Goal: Task Accomplishment & Management: Use online tool/utility

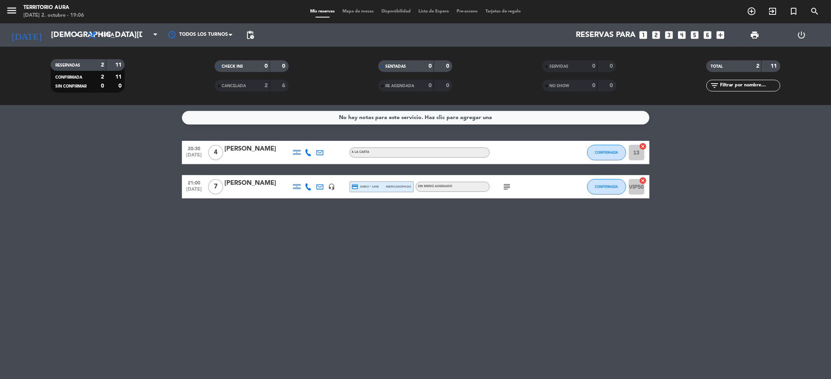
click at [755, 30] on span "print" at bounding box center [755, 35] width 16 height 16
click at [754, 38] on span "print" at bounding box center [754, 34] width 9 height 9
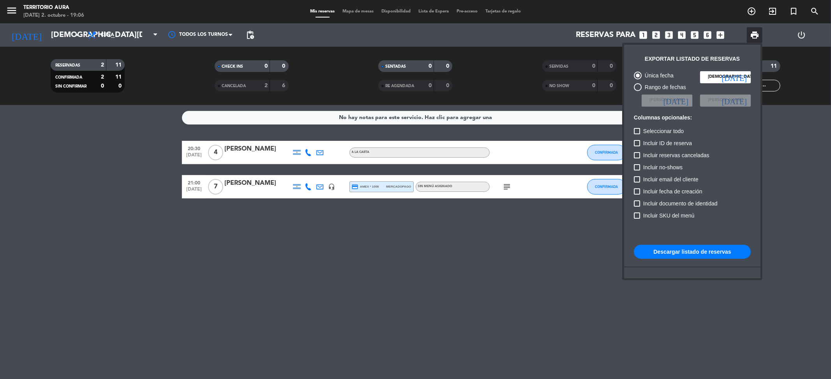
click at [667, 249] on button "Descargar listado de reservas" at bounding box center [692, 252] width 117 height 14
click at [259, 184] on div at bounding box center [415, 189] width 831 height 379
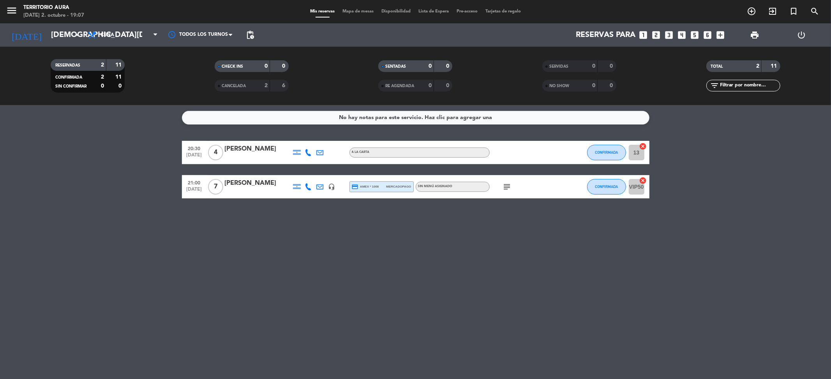
click at [243, 186] on div "[PERSON_NAME]" at bounding box center [258, 183] width 66 height 10
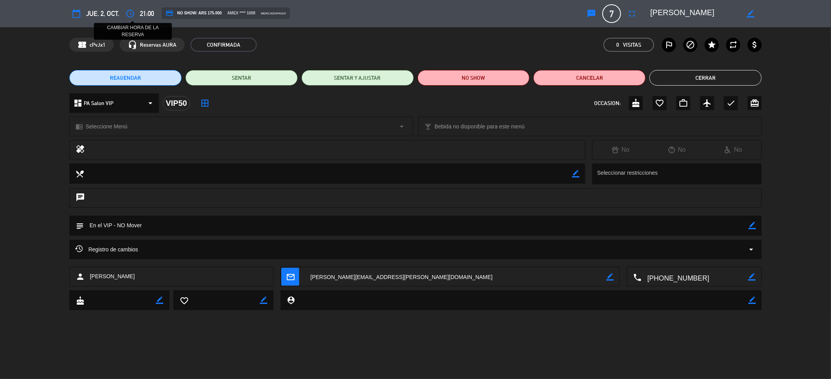
click at [134, 11] on icon "access_time" at bounding box center [129, 13] width 9 height 9
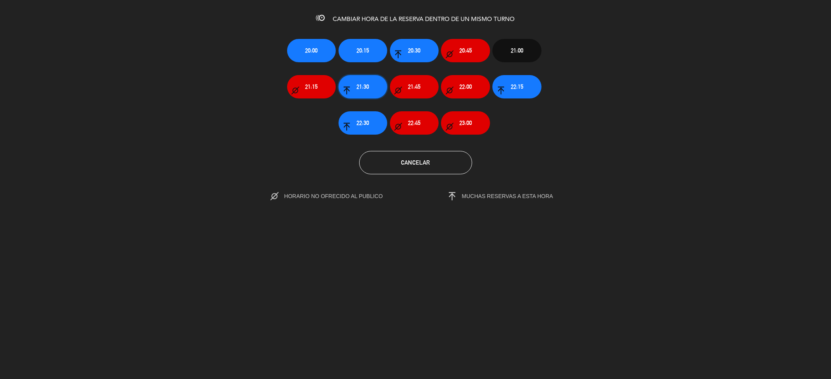
click at [368, 82] on span "21:30" at bounding box center [362, 86] width 12 height 9
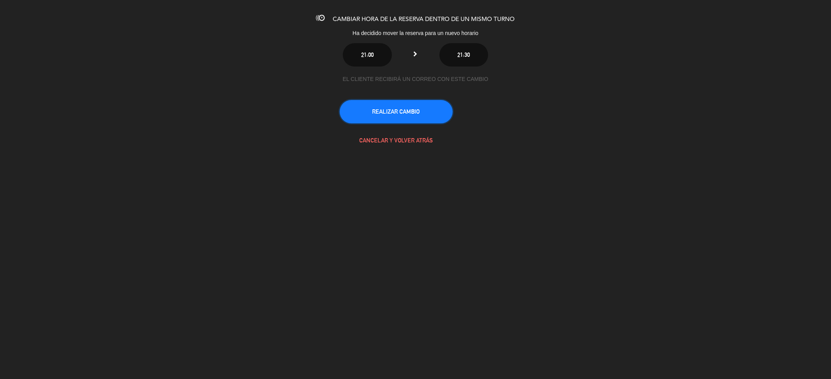
click at [403, 109] on button "REALIZAR CAMBIO" at bounding box center [396, 111] width 113 height 23
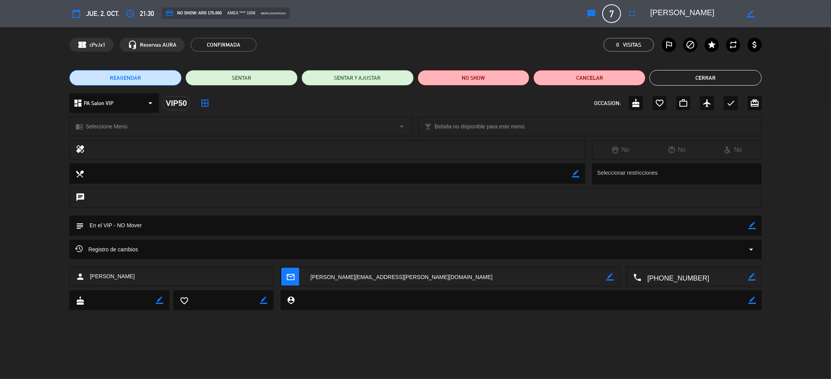
click at [725, 73] on button "Cerrar" at bounding box center [705, 78] width 112 height 16
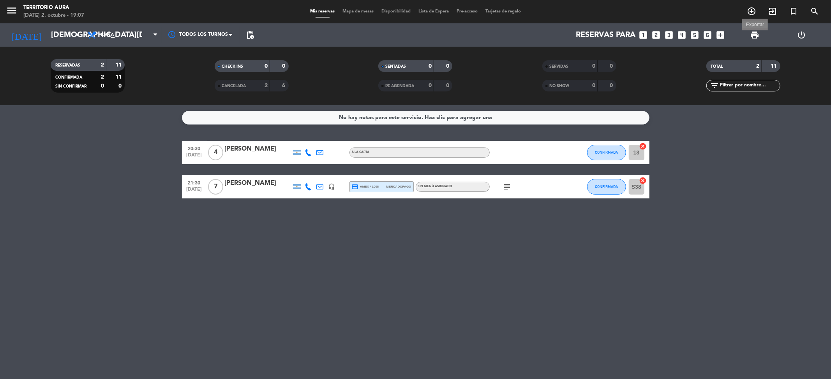
click at [757, 35] on span "print" at bounding box center [754, 34] width 9 height 9
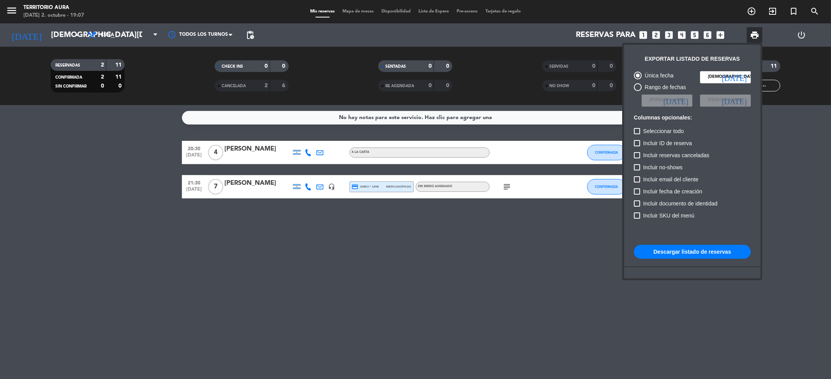
click at [692, 255] on button "Descargar listado de reservas" at bounding box center [692, 252] width 117 height 14
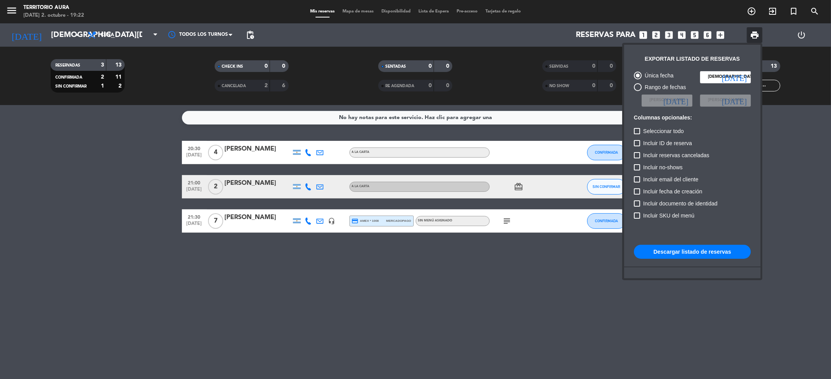
click at [333, 10] on div at bounding box center [415, 189] width 831 height 379
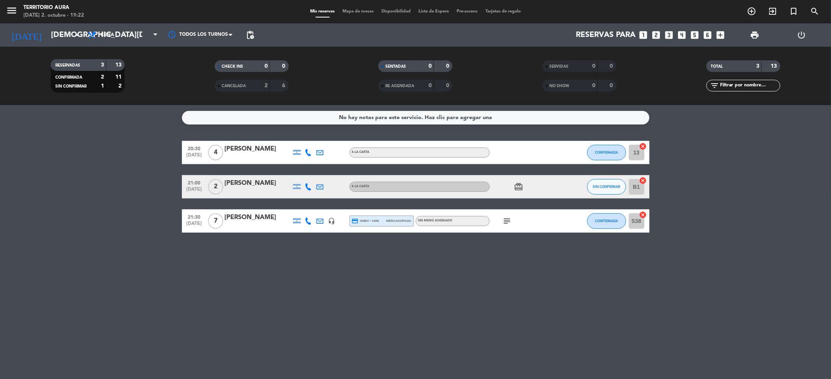
click at [344, 13] on span "Mapa de mesas" at bounding box center [358, 11] width 39 height 4
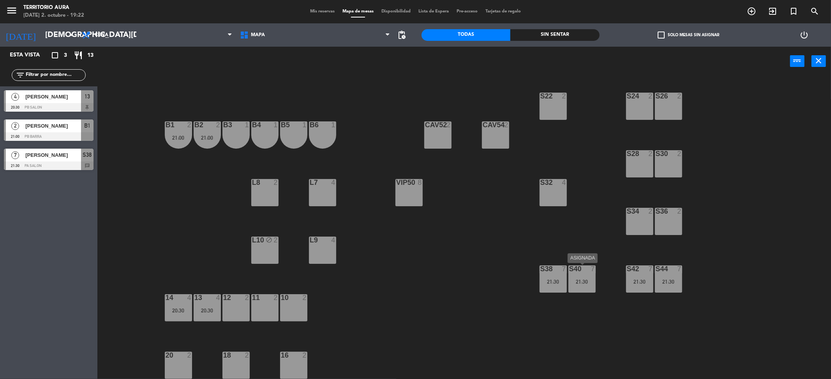
click at [581, 282] on div "21:30" at bounding box center [581, 281] width 27 height 5
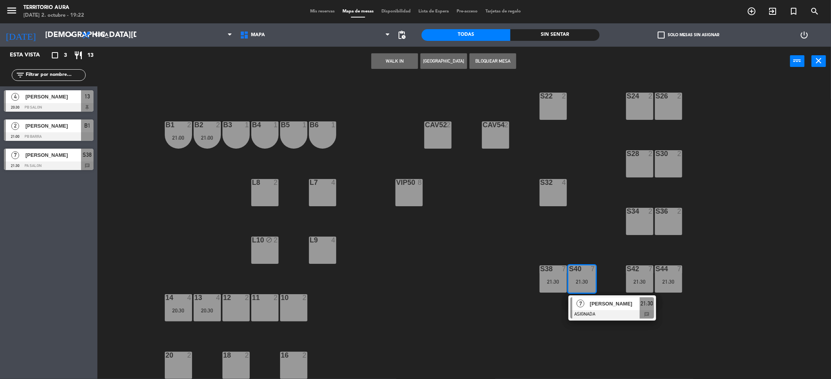
click at [591, 304] on span "[PERSON_NAME]" at bounding box center [615, 304] width 50 height 8
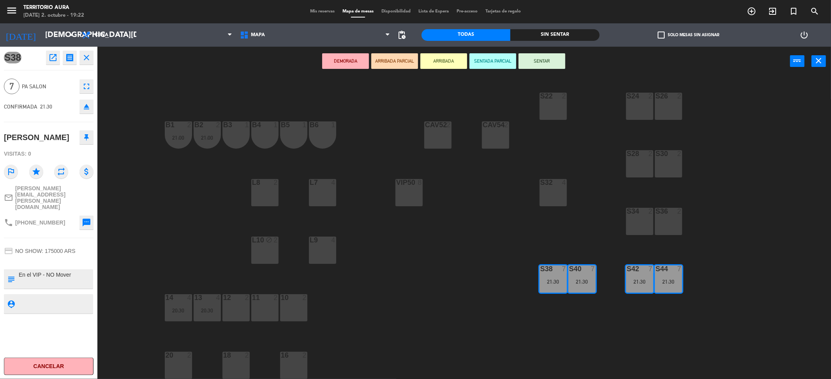
click at [401, 197] on div "VIP50 8" at bounding box center [408, 192] width 27 height 27
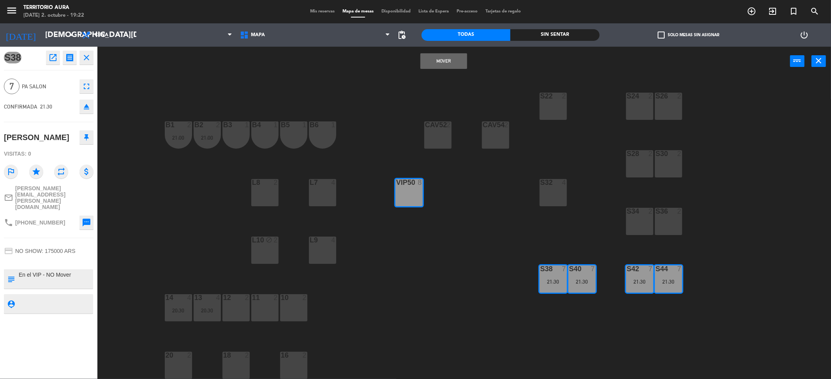
drag, startPoint x: 446, startPoint y: 58, endPoint x: 351, endPoint y: 97, distance: 102.7
click at [445, 58] on button "Mover" at bounding box center [443, 61] width 47 height 16
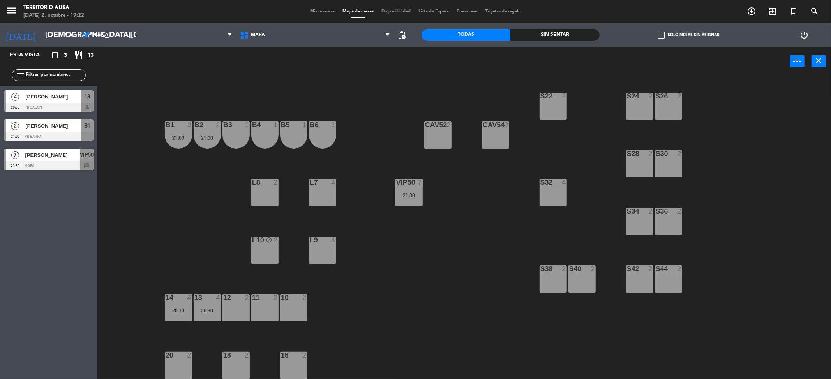
click at [189, 138] on div "21:00" at bounding box center [178, 137] width 27 height 5
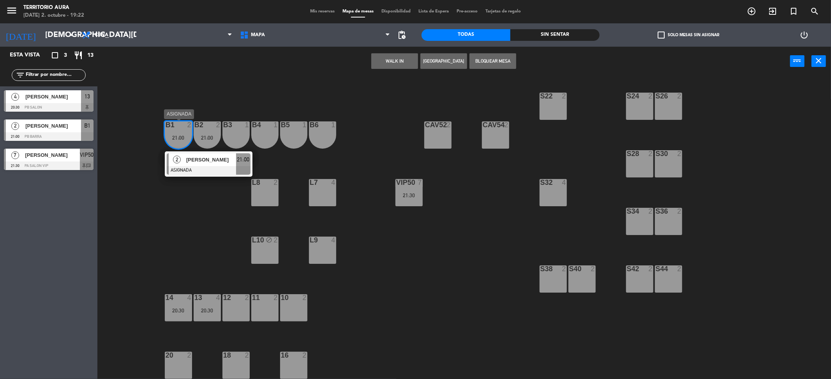
click at [210, 165] on div "[PERSON_NAME]" at bounding box center [210, 159] width 51 height 13
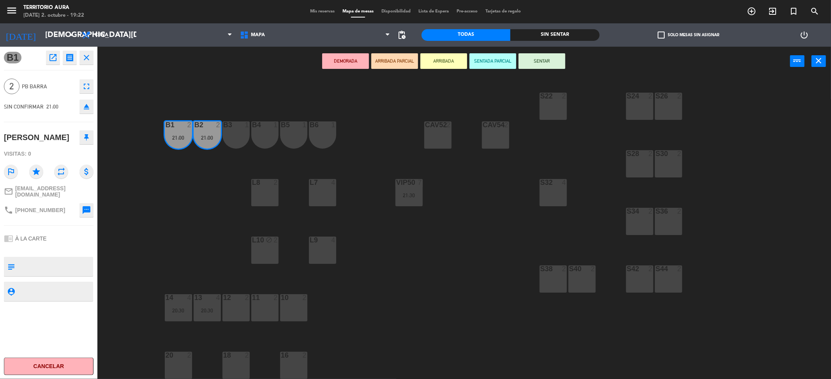
click at [231, 365] on div "18 2" at bounding box center [235, 365] width 27 height 27
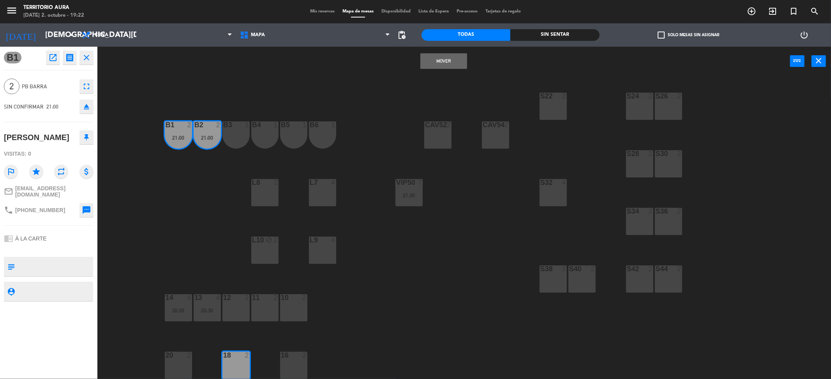
click at [456, 65] on button "Mover" at bounding box center [443, 61] width 47 height 16
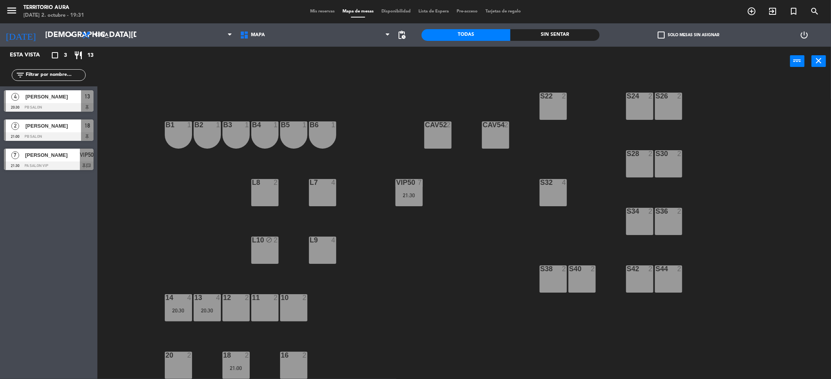
click at [407, 270] on div "S22 2 S24 2 S26 2 B3 1 B4 1 B5 1 B6 1 B1 1 B2 1 CAV52 2 CAV54 2 S28 2 S30 2 L8 …" at bounding box center [468, 230] width 725 height 303
click at [400, 293] on div "S22 2 S24 2 S26 2 B3 1 B4 1 B5 1 B6 1 B1 1 B2 1 CAV52 2 CAV54 2 S28 2 S30 2 L8 …" at bounding box center [468, 230] width 725 height 303
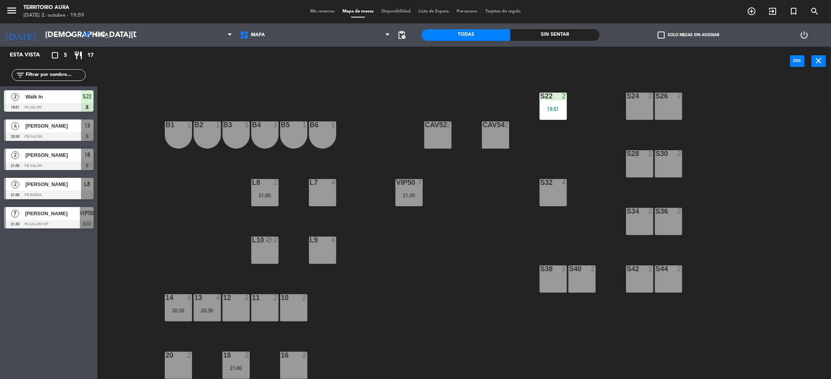
click at [321, 10] on span "Mis reservas" at bounding box center [322, 11] width 32 height 4
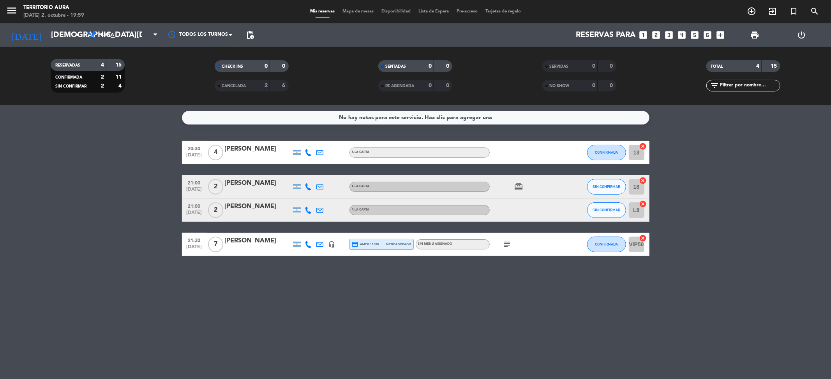
click at [355, 9] on span "Mapa de mesas" at bounding box center [358, 11] width 39 height 4
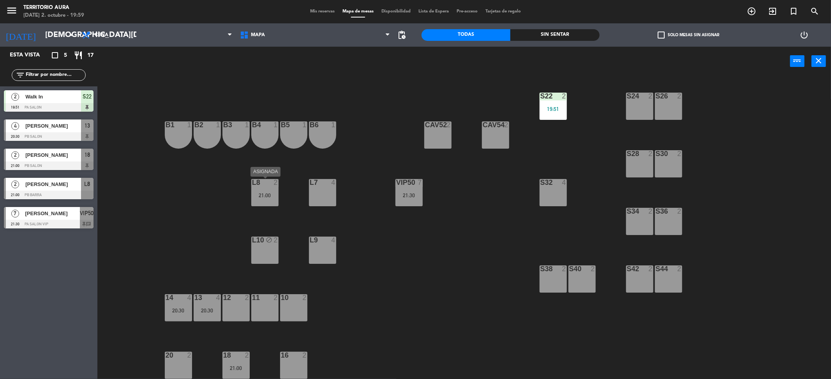
click at [258, 195] on div "21:00" at bounding box center [264, 195] width 27 height 5
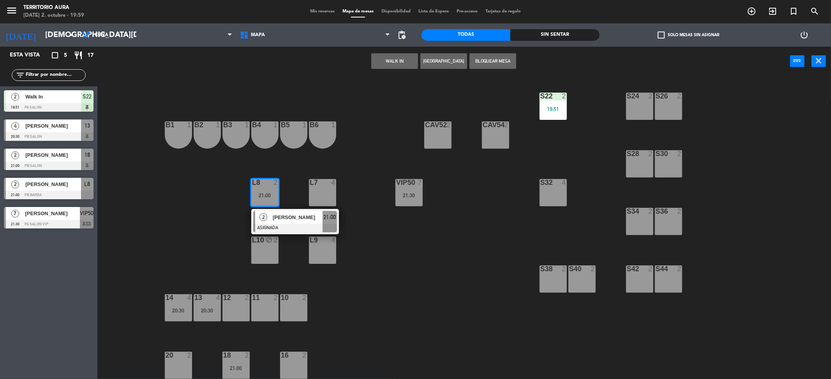
click at [280, 223] on div "[PERSON_NAME]" at bounding box center [297, 217] width 51 height 13
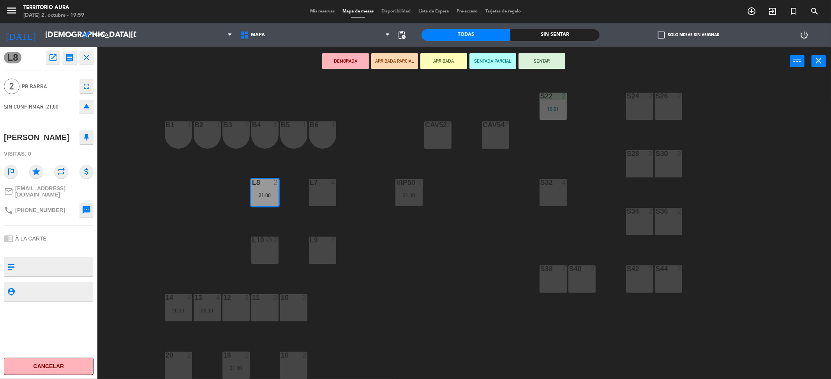
click at [546, 198] on div "S32 4" at bounding box center [553, 192] width 27 height 27
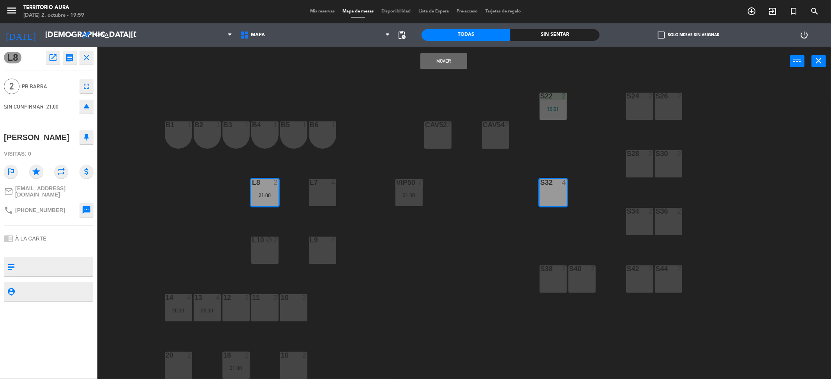
click at [179, 359] on div "20 2" at bounding box center [178, 356] width 27 height 8
click at [162, 359] on div "20" at bounding box center [165, 355] width 13 height 7
click at [473, 245] on div "S22 2 19:51 S24 2 S26 2 B3 1 B4 1 B5 1 B6 1 B1 1 B2 1 CAV52 2 CAV54 2 S28 2 S30…" at bounding box center [468, 230] width 725 height 303
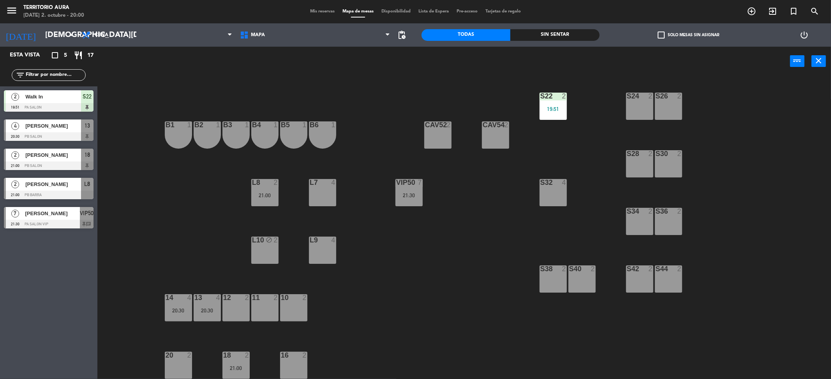
click at [259, 189] on div "L8 2 21:00" at bounding box center [264, 192] width 27 height 27
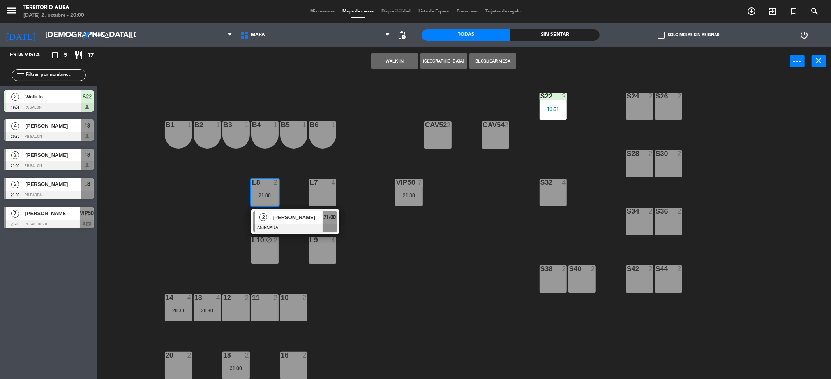
click at [272, 222] on div "[PERSON_NAME]" at bounding box center [297, 217] width 51 height 13
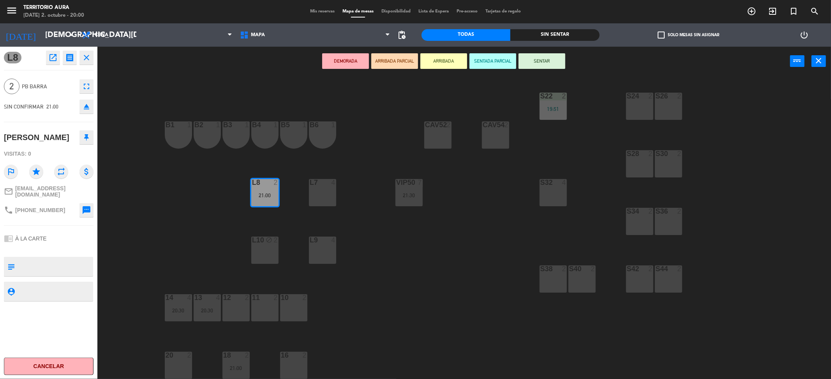
click at [187, 361] on div "20 2" at bounding box center [178, 365] width 27 height 27
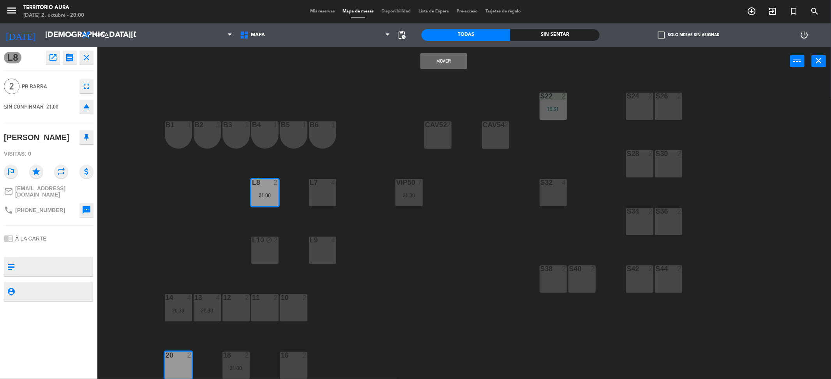
click at [189, 355] on div "2" at bounding box center [189, 355] width 5 height 7
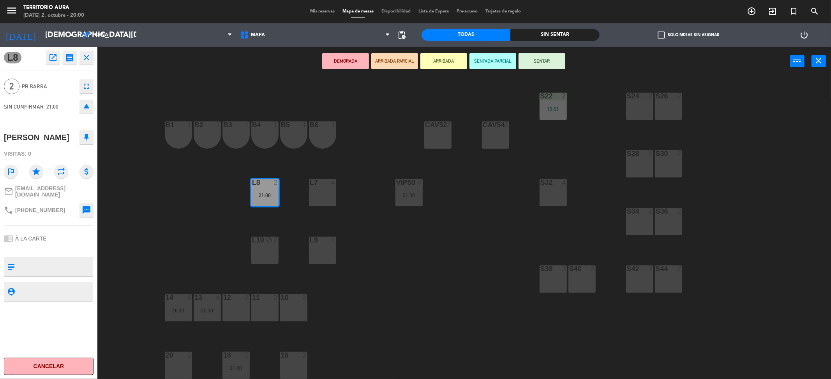
drag, startPoint x: 557, startPoint y: 189, endPoint x: 534, endPoint y: 178, distance: 25.4
click at [556, 189] on div "S32 4" at bounding box center [553, 192] width 27 height 27
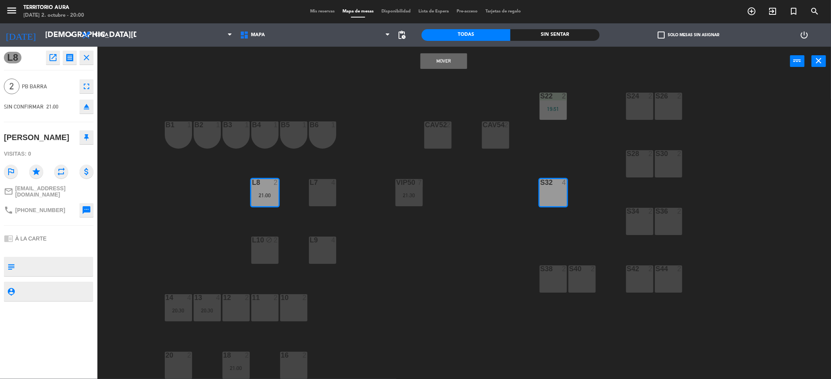
click at [454, 63] on button "Mover" at bounding box center [443, 61] width 47 height 16
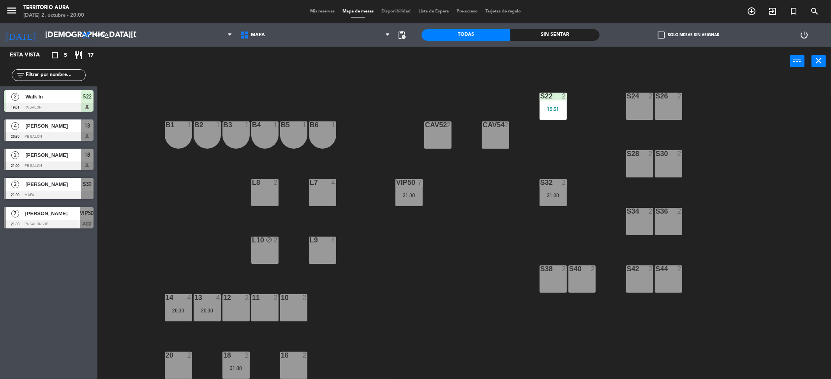
click at [501, 308] on div "S22 2 19:51 S24 2 S26 2 B3 1 B4 1 B5 1 B6 1 B1 1 B2 1 CAV52 2 CAV54 2 S28 2 S30…" at bounding box center [468, 230] width 725 height 303
click at [309, 13] on span "Mis reservas" at bounding box center [322, 11] width 32 height 4
